Goal: Transaction & Acquisition: Purchase product/service

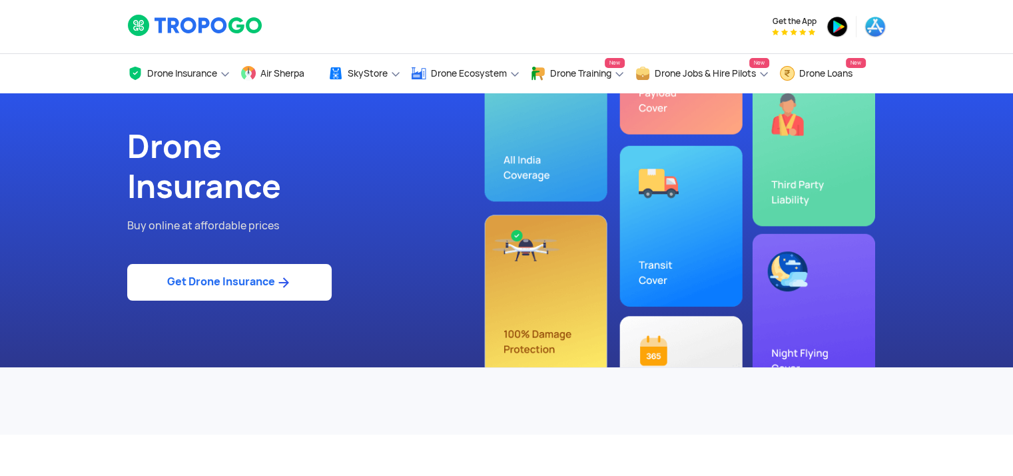
click at [297, 279] on link "Get Drone Insurance" at bounding box center [229, 282] width 205 height 37
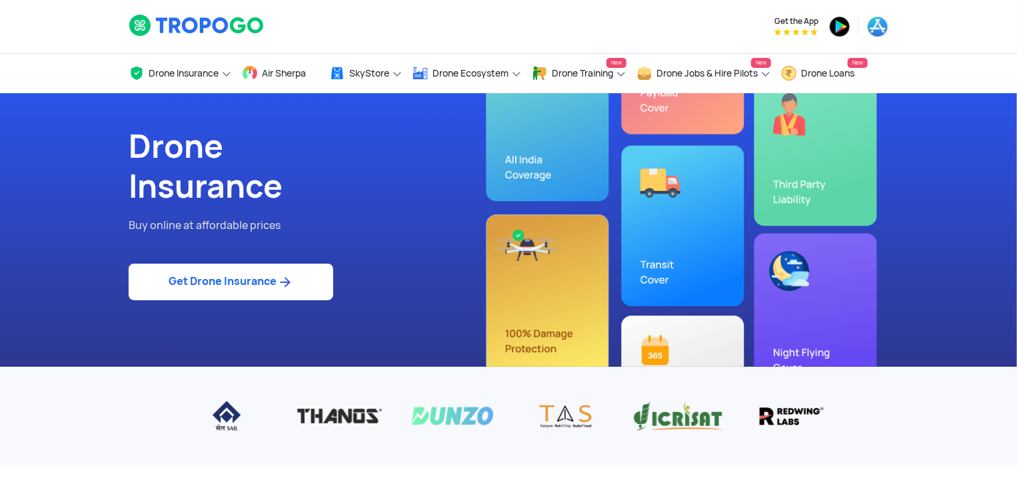
click at [203, 264] on link "Get Drone Insurance" at bounding box center [231, 282] width 205 height 37
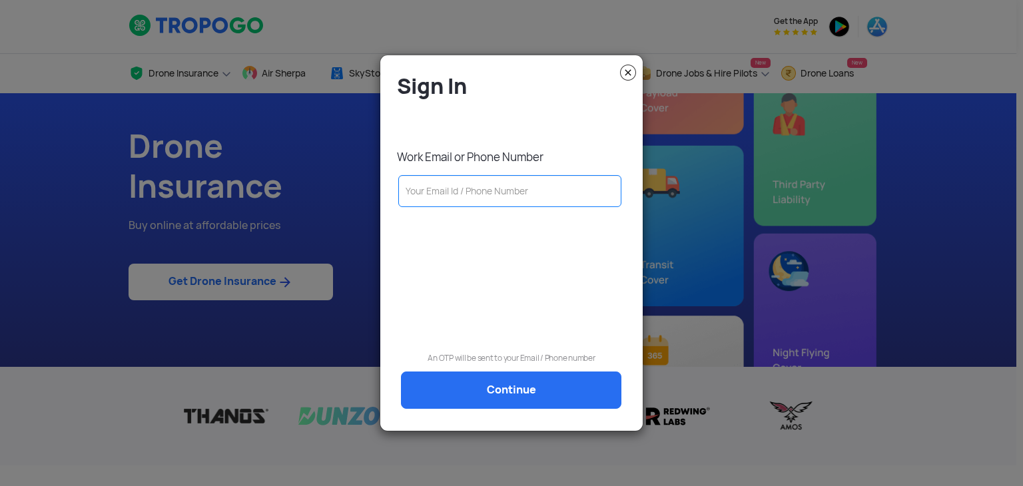
click at [632, 73] on img at bounding box center [628, 73] width 16 height 16
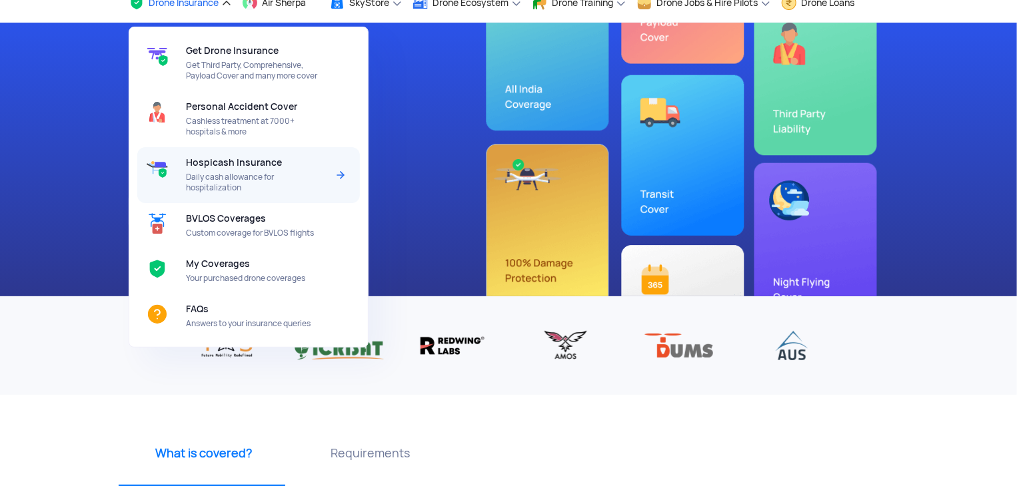
scroll to position [73, 0]
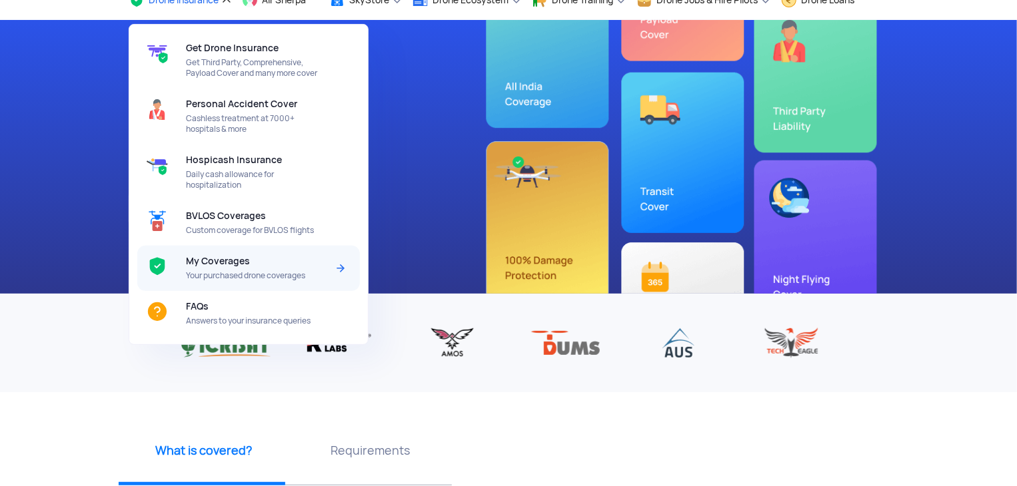
click at [249, 283] on div "My Coverages Your purchased drone coverages" at bounding box center [259, 268] width 146 height 45
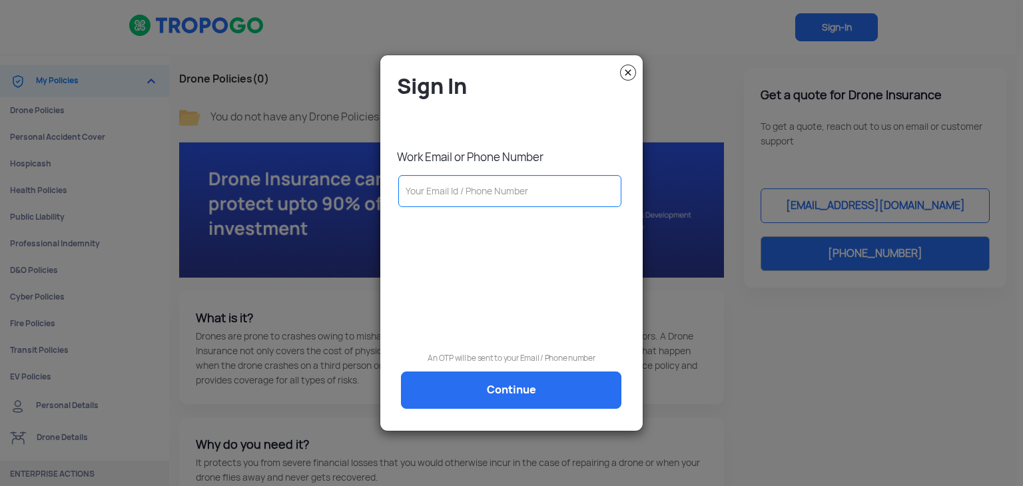
click at [629, 75] on img at bounding box center [628, 73] width 16 height 16
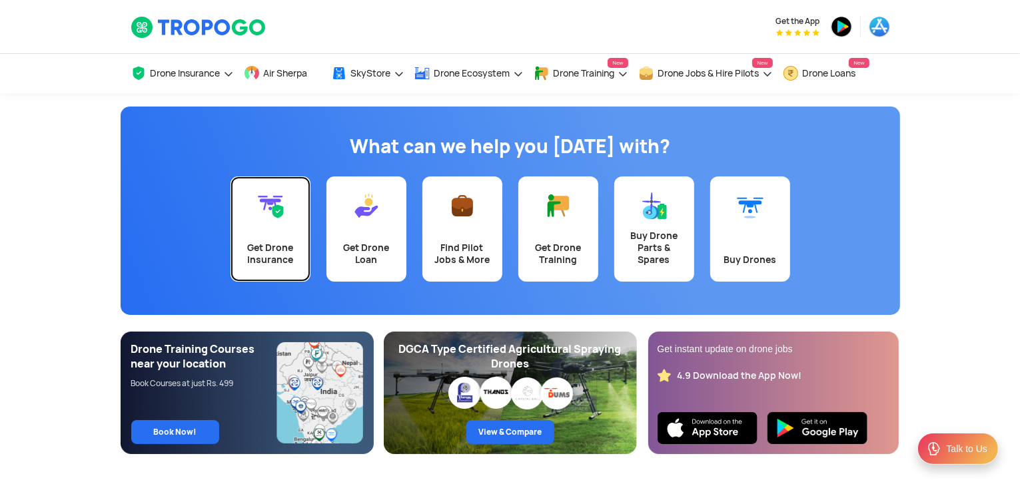
click at [263, 230] on link "Get Drone Insurance" at bounding box center [270, 229] width 80 height 105
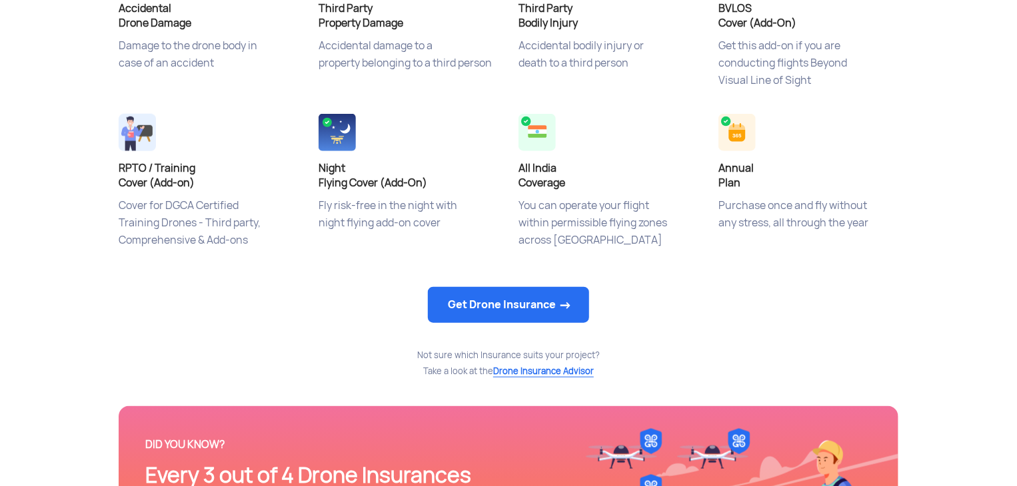
scroll to position [614, 0]
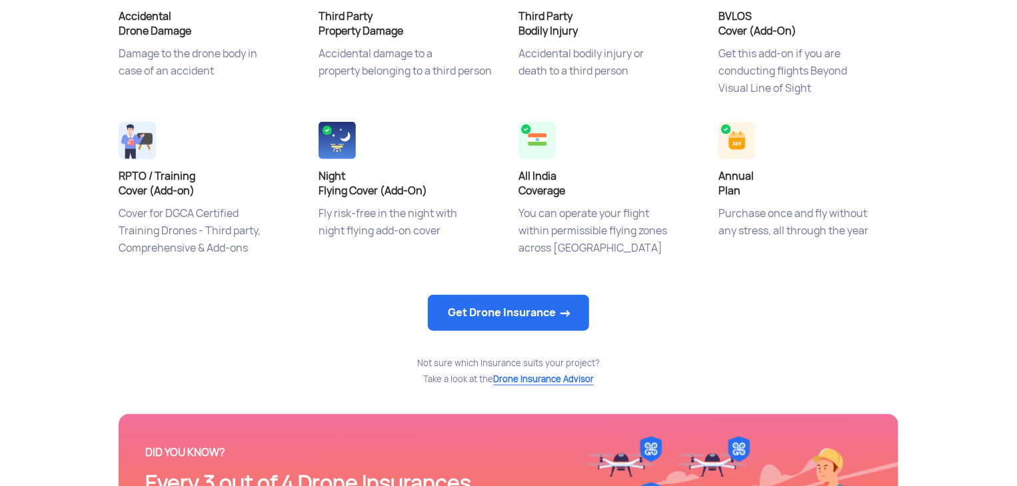
click at [515, 333] on div "Get Drone Insurance" at bounding box center [508, 314] width 779 height 44
click at [502, 316] on link "Get Drone Insurance" at bounding box center [508, 313] width 161 height 36
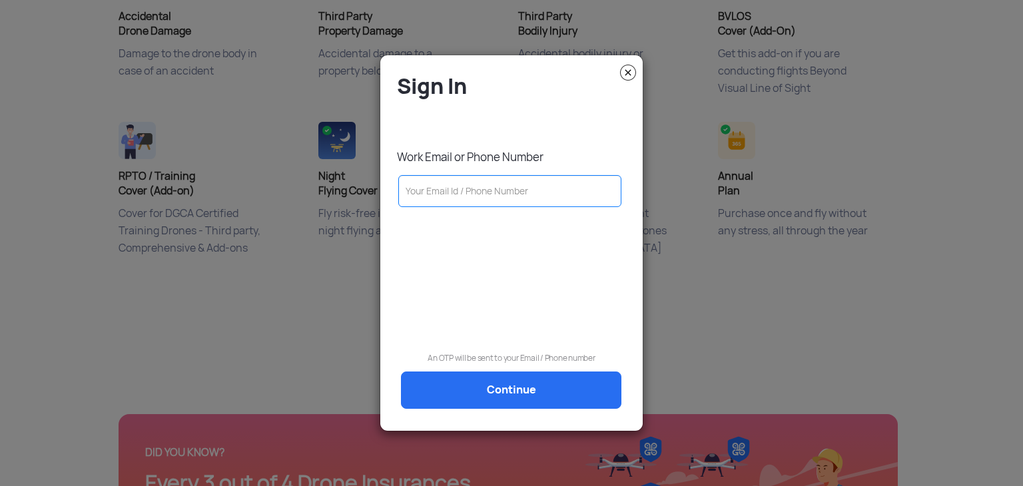
click at [633, 75] on img at bounding box center [628, 73] width 16 height 16
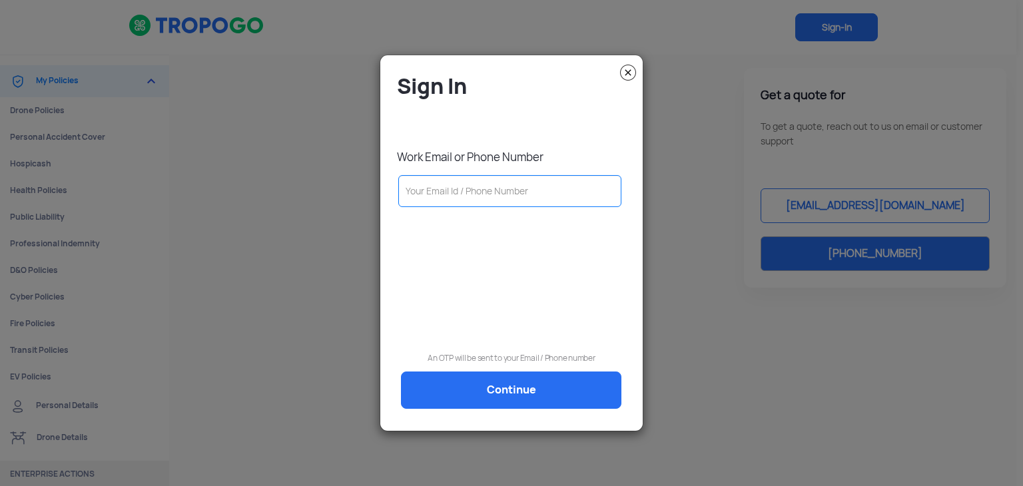
click at [627, 73] on img at bounding box center [628, 73] width 16 height 16
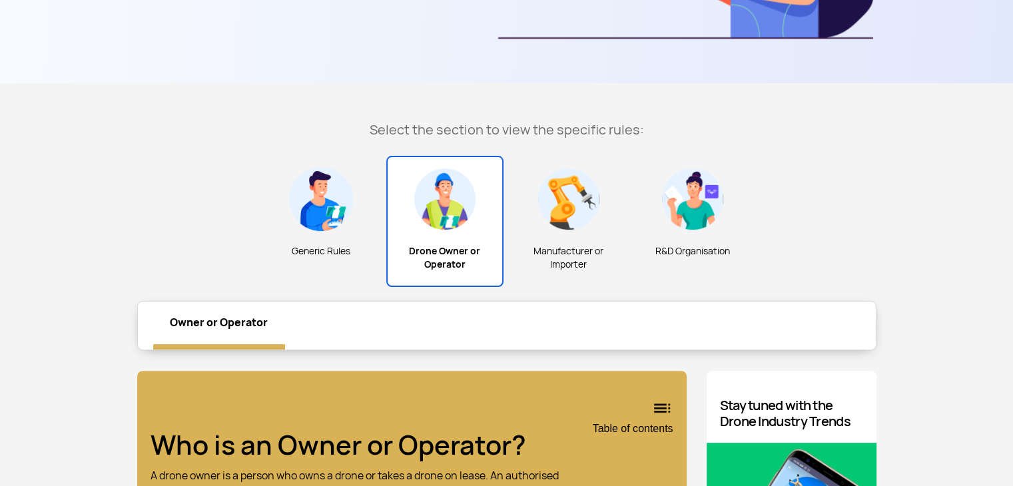
scroll to position [344, 0]
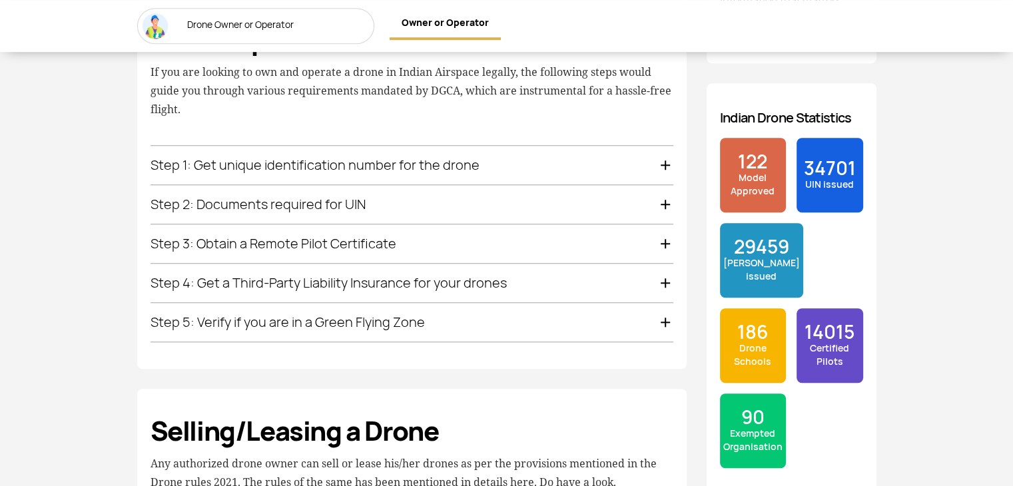
scroll to position [979, 0]
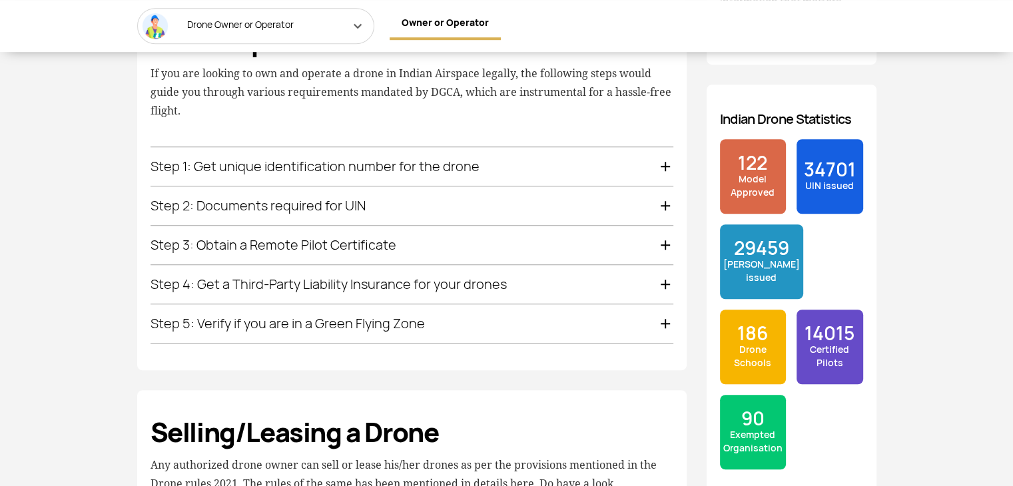
click at [658, 170] on div "Step 1: Get unique identification number for the drone" at bounding box center [412, 166] width 523 height 39
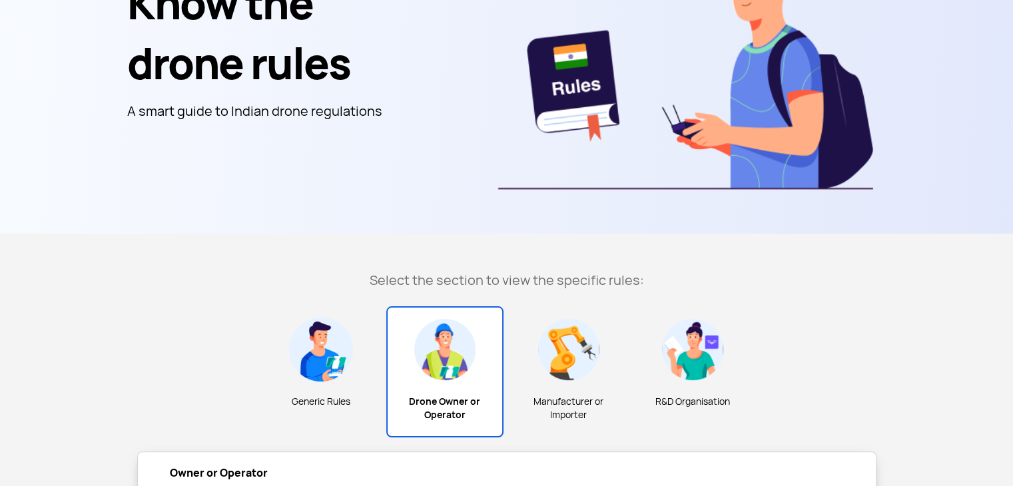
scroll to position [0, 0]
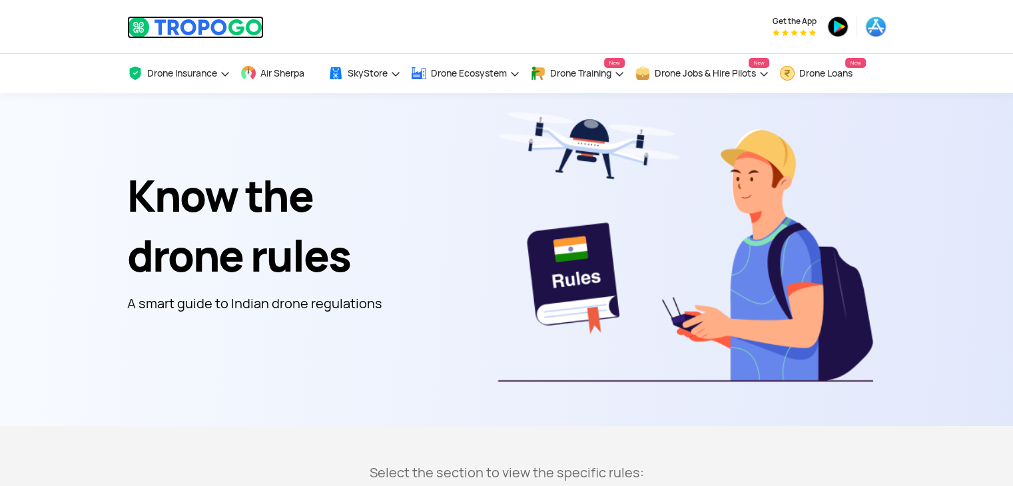
click at [199, 23] on img at bounding box center [195, 27] width 137 height 23
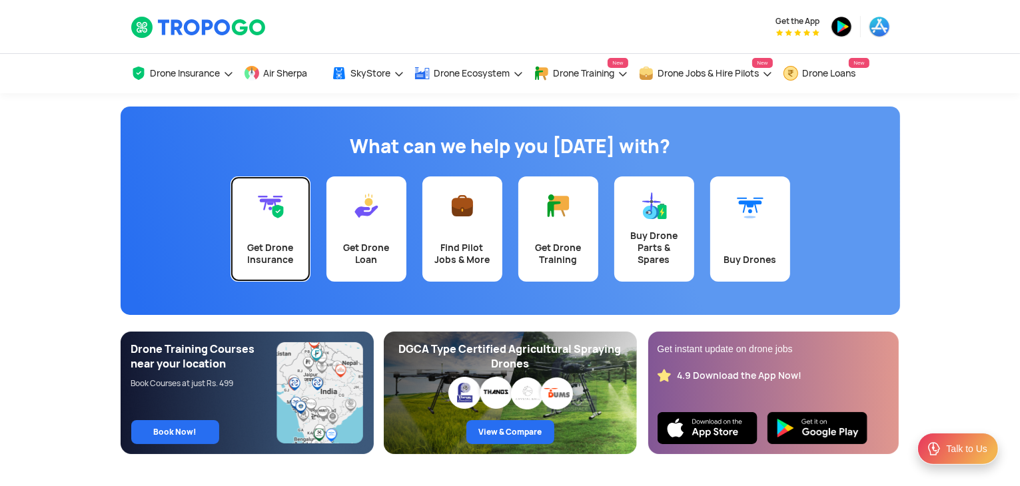
click at [250, 244] on div "Get Drone Insurance" at bounding box center [270, 254] width 64 height 24
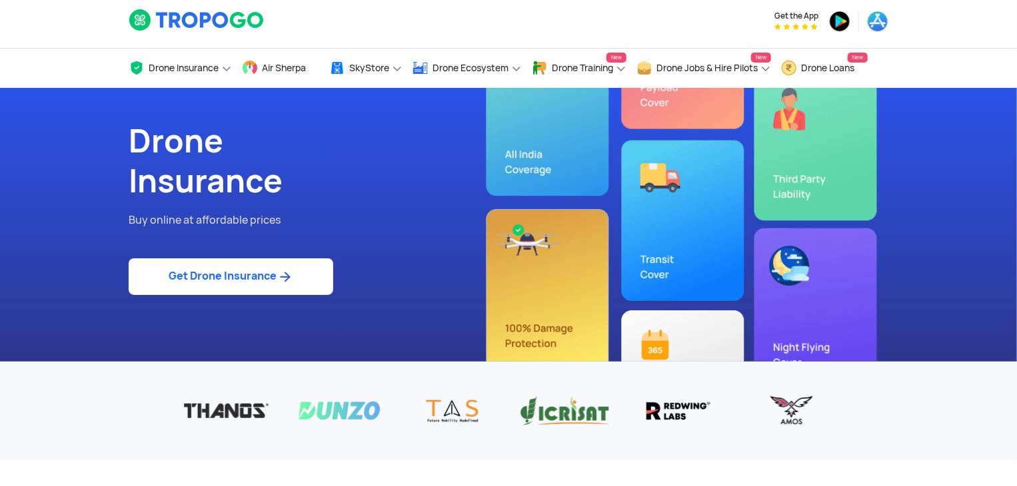
scroll to position [2, 0]
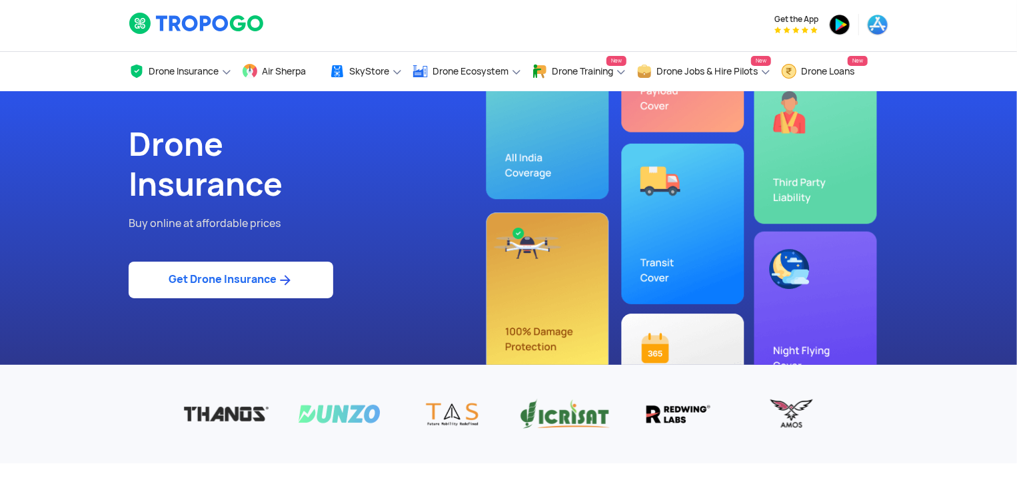
click at [661, 343] on div "Drone Insurance Buy online at affordable prices Get Drone Insurance" at bounding box center [508, 228] width 779 height 274
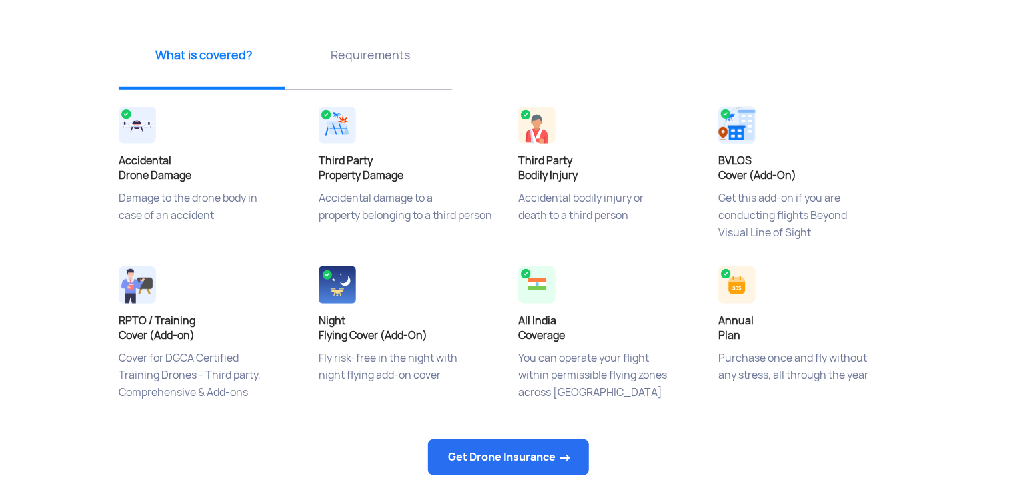
scroll to position [484, 0]
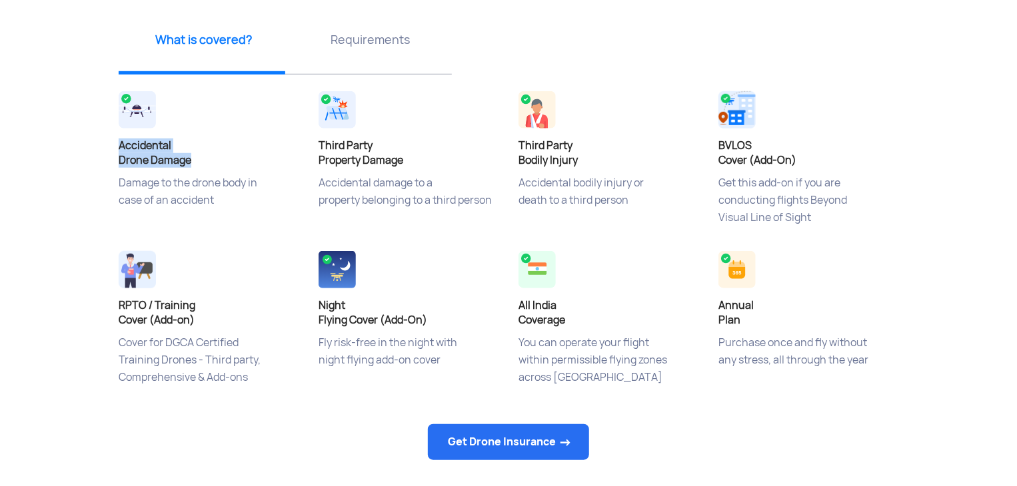
drag, startPoint x: 119, startPoint y: 141, endPoint x: 197, endPoint y: 163, distance: 81.6
click at [197, 163] on h4 "Accidental Drone Damage" at bounding box center [209, 153] width 180 height 29
copy h4 "Accidental Drone Damage"
drag, startPoint x: 319, startPoint y: 145, endPoint x: 410, endPoint y: 161, distance: 92.8
click at [410, 161] on h4 "Third Party Property Damage" at bounding box center [408, 153] width 180 height 29
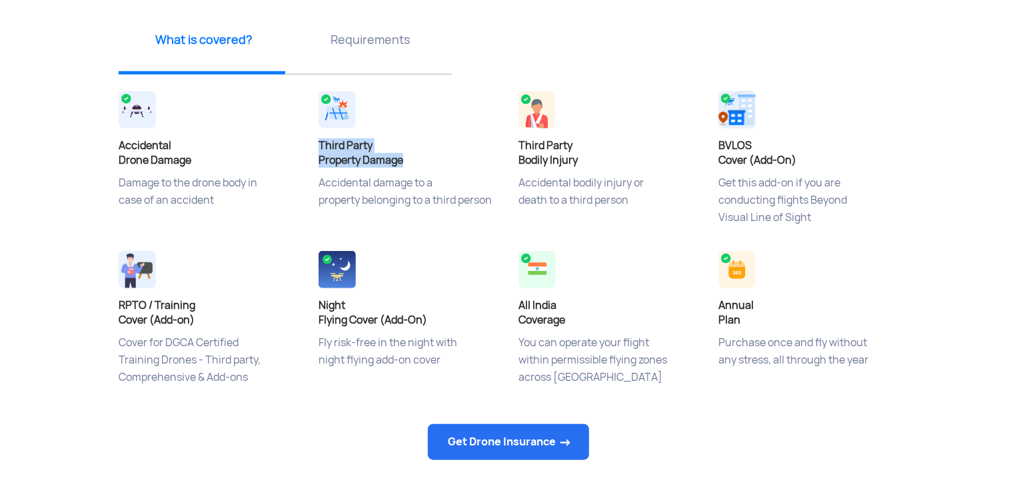
copy h4 "Third Party Property Damage"
click at [48, 294] on app-insurance-home-banner "Drone Insurance Buy online at affordable prices Get Drone Insurance ‹ › What is…" at bounding box center [508, 161] width 1017 height 1104
drag, startPoint x: 519, startPoint y: 145, endPoint x: 582, endPoint y: 163, distance: 66.0
click at [582, 163] on h4 "Third Party Bodily Injury" at bounding box center [608, 153] width 180 height 29
copy h4 "Third Party Bodily Injury"
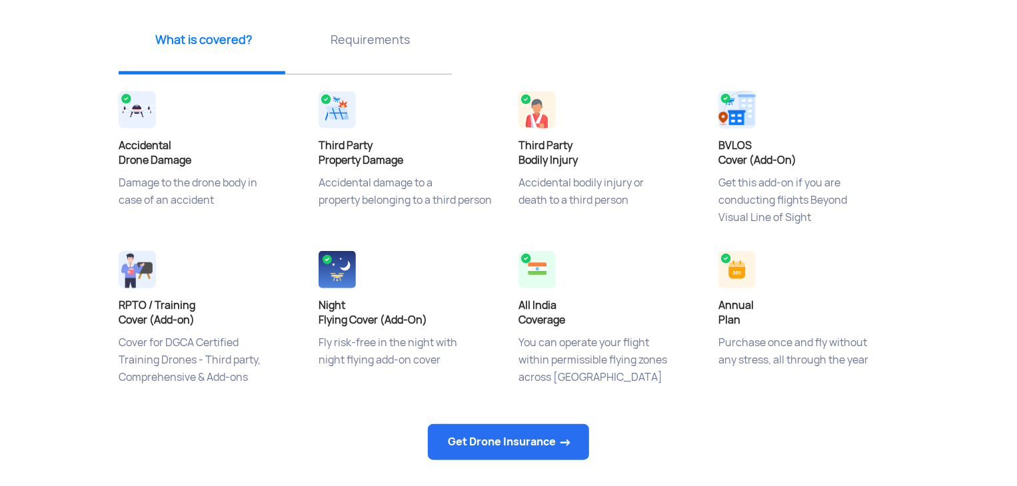
click at [893, 246] on div "BVLOS Cover (Add-On) Get this add-on if you are conducting flights Beyond Visua…" at bounding box center [808, 168] width 200 height 160
click at [60, 250] on app-insurance-home-banner "Drone Insurance Buy online at affordable prices Get Drone Insurance ‹ › What is…" at bounding box center [508, 161] width 1017 height 1104
